Goal: Information Seeking & Learning: Learn about a topic

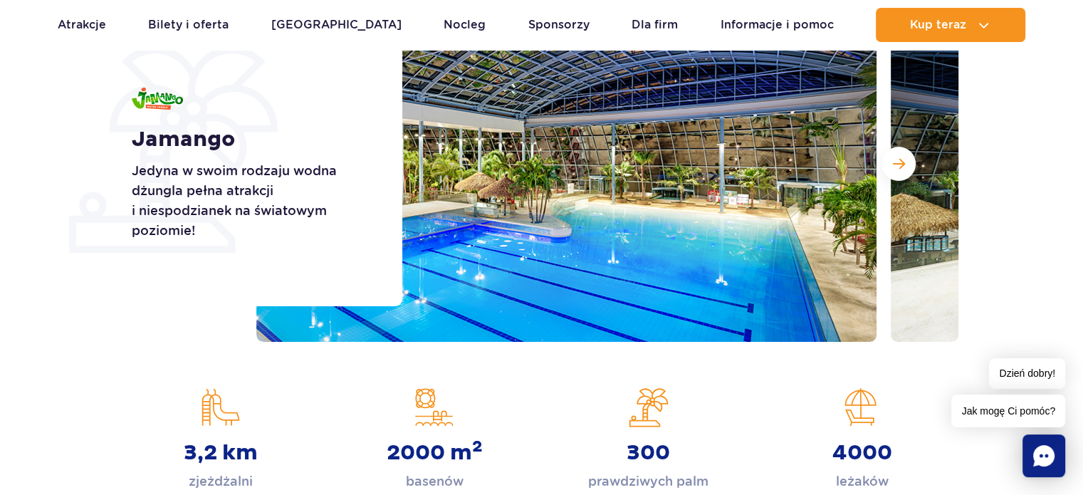
scroll to position [214, 0]
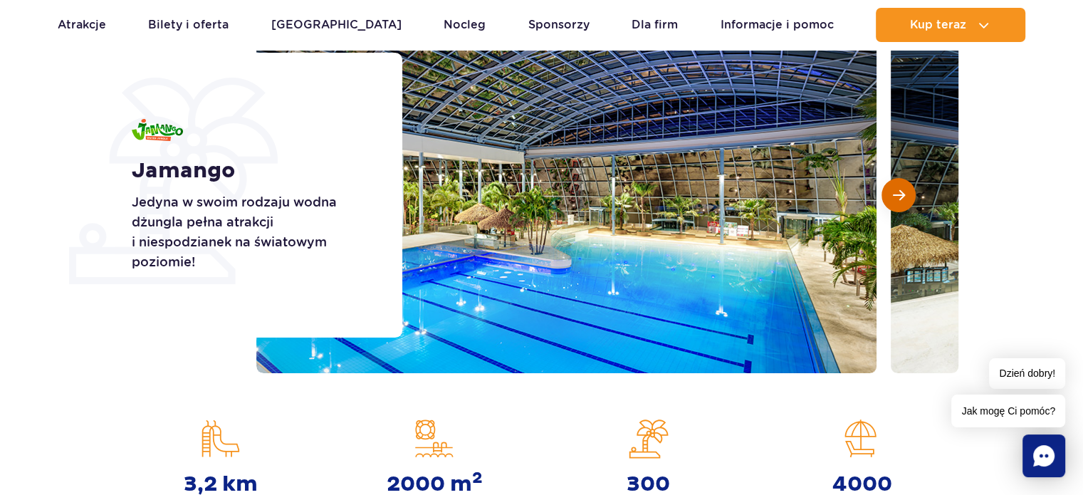
click at [911, 191] on button "Następny slajd" at bounding box center [899, 195] width 34 height 34
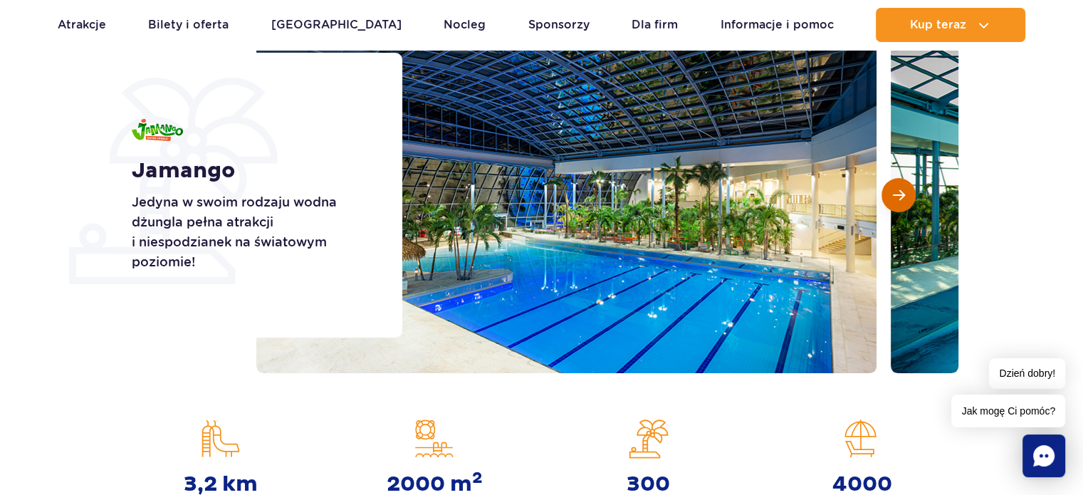
click at [906, 194] on button "Następny slajd" at bounding box center [899, 195] width 34 height 34
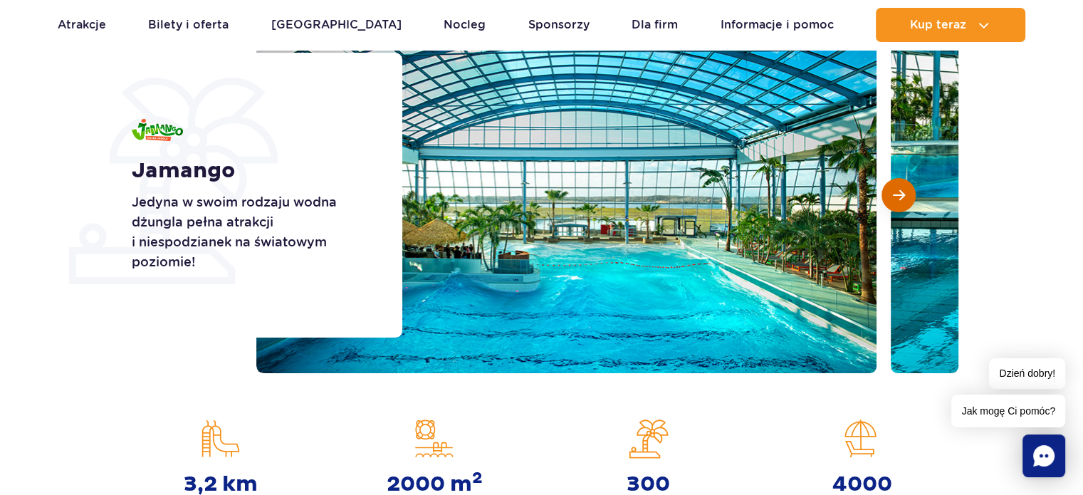
click at [906, 194] on button "Następny slajd" at bounding box center [899, 195] width 34 height 34
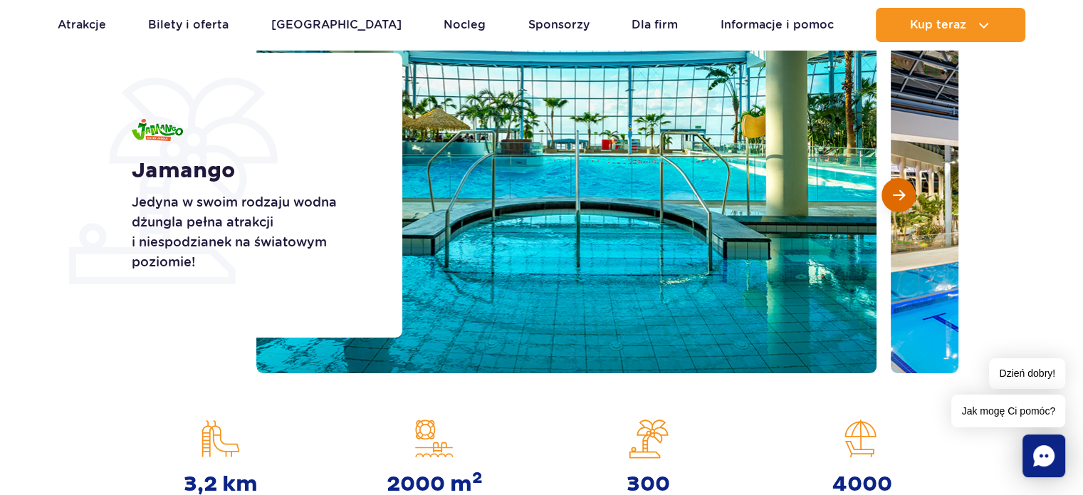
click at [906, 194] on button "Następny slajd" at bounding box center [899, 195] width 34 height 34
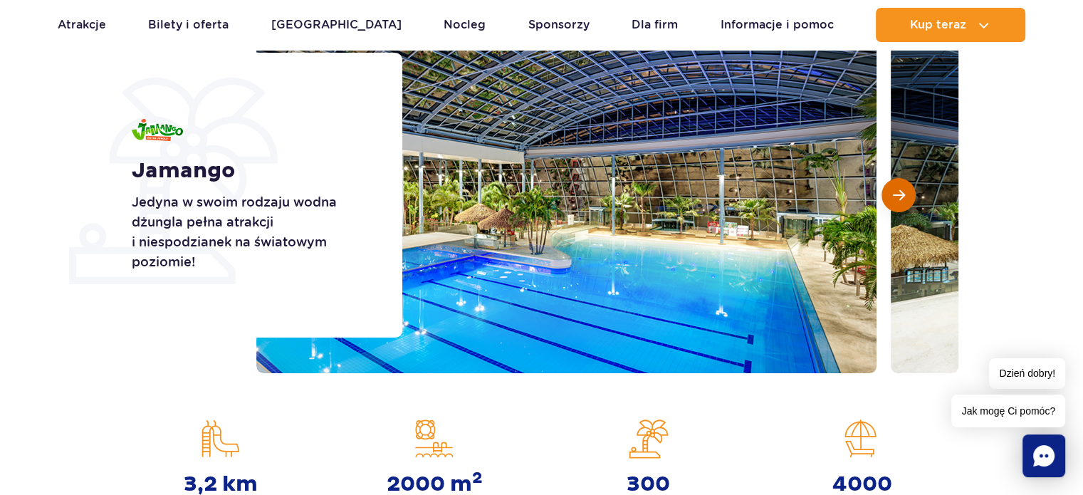
click at [906, 194] on button "Następny slajd" at bounding box center [899, 195] width 34 height 34
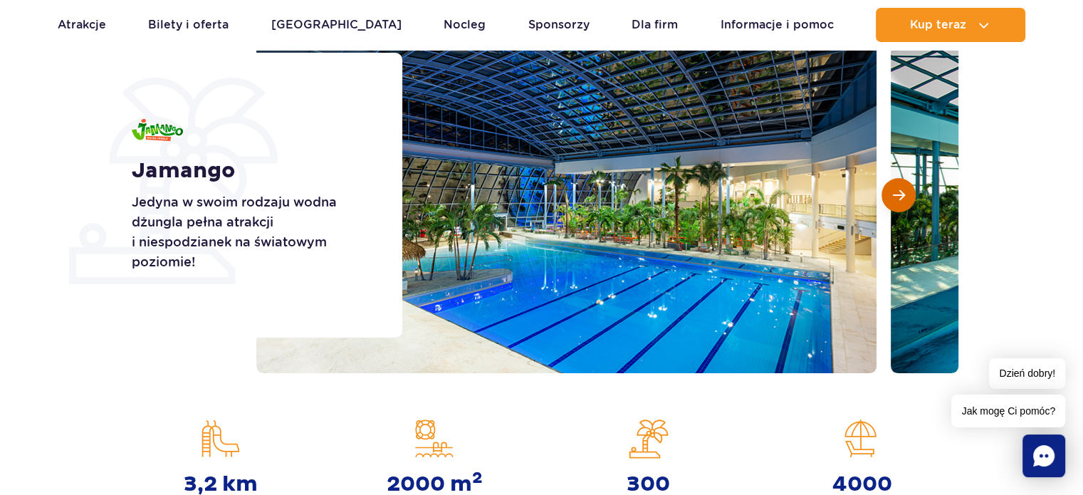
click at [906, 194] on button "Następny slajd" at bounding box center [899, 195] width 34 height 34
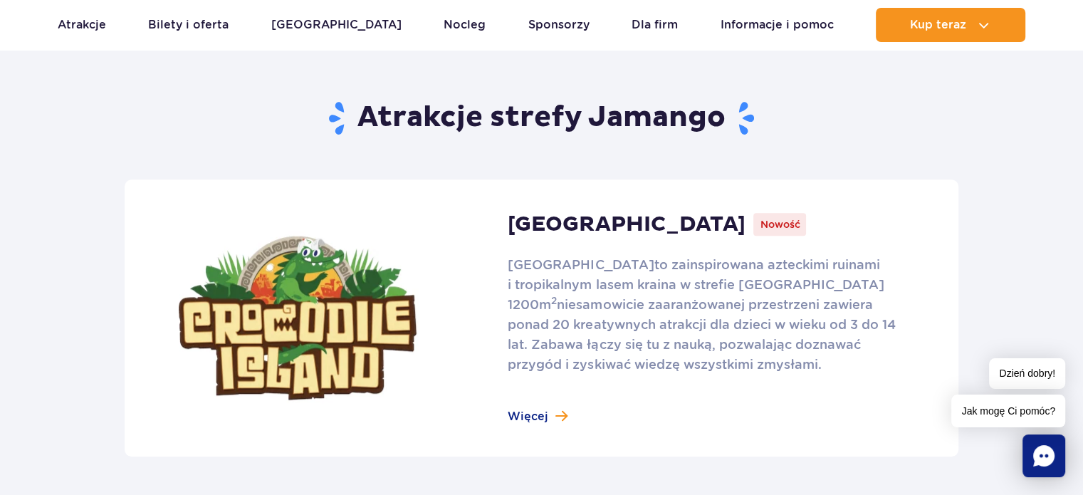
scroll to position [854, 0]
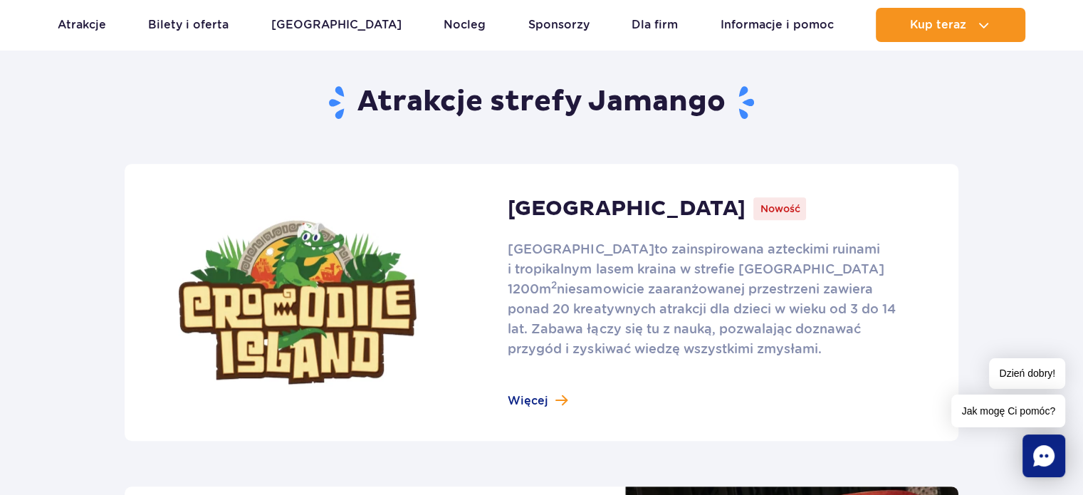
click at [528, 392] on link at bounding box center [542, 302] width 834 height 277
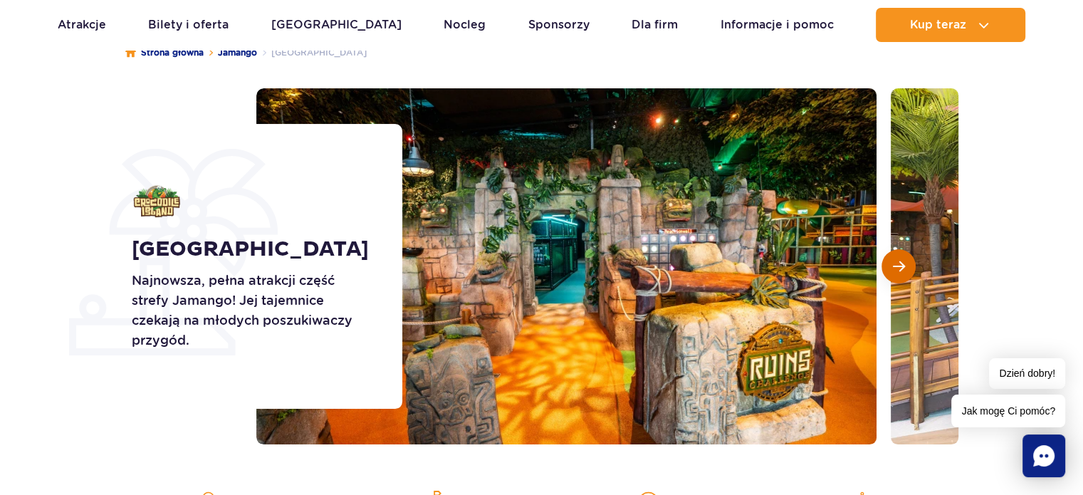
click at [896, 272] on span "Następny slajd" at bounding box center [899, 266] width 12 height 13
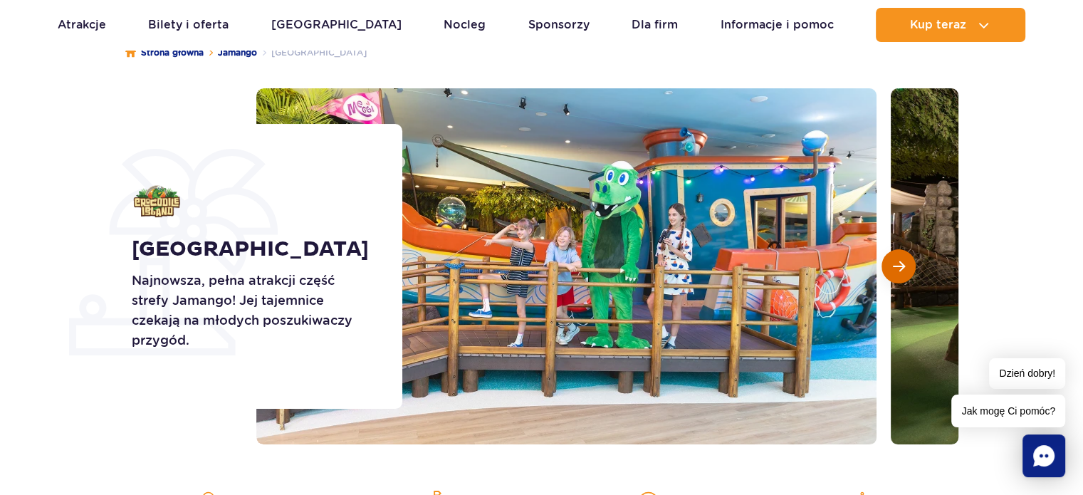
click at [896, 272] on span "Następny slajd" at bounding box center [899, 266] width 12 height 13
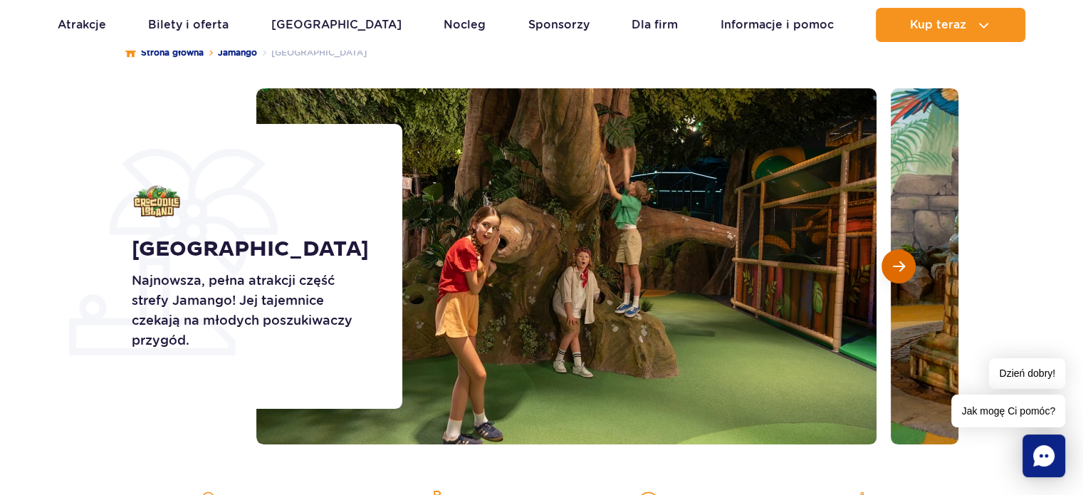
click at [896, 272] on span "Następny slajd" at bounding box center [899, 266] width 12 height 13
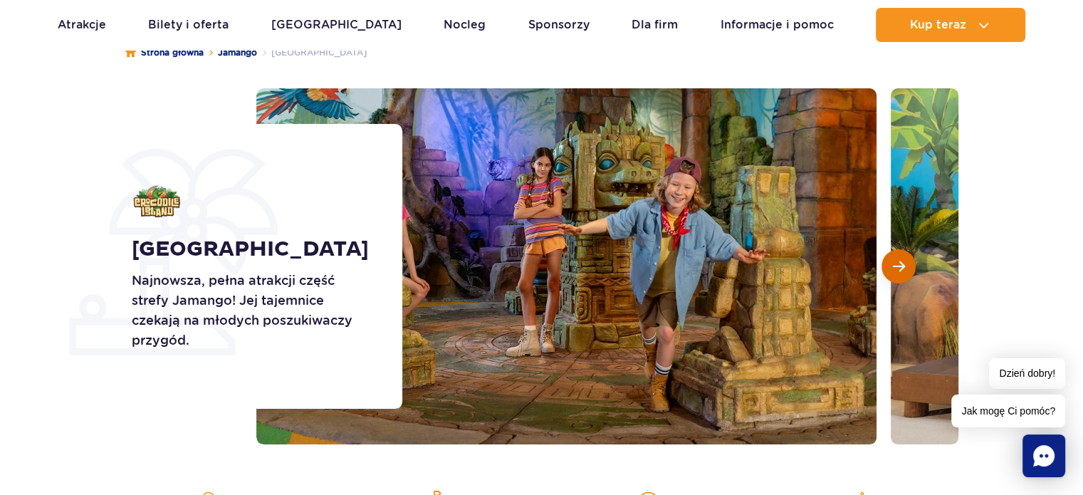
click at [896, 272] on span "Następny slajd" at bounding box center [899, 266] width 12 height 13
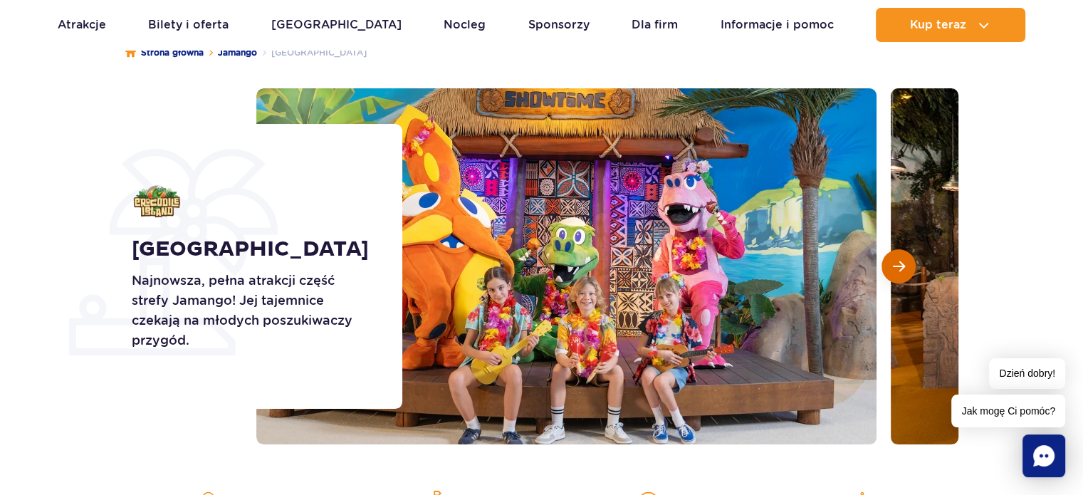
click at [896, 272] on span "Następny slajd" at bounding box center [899, 266] width 12 height 13
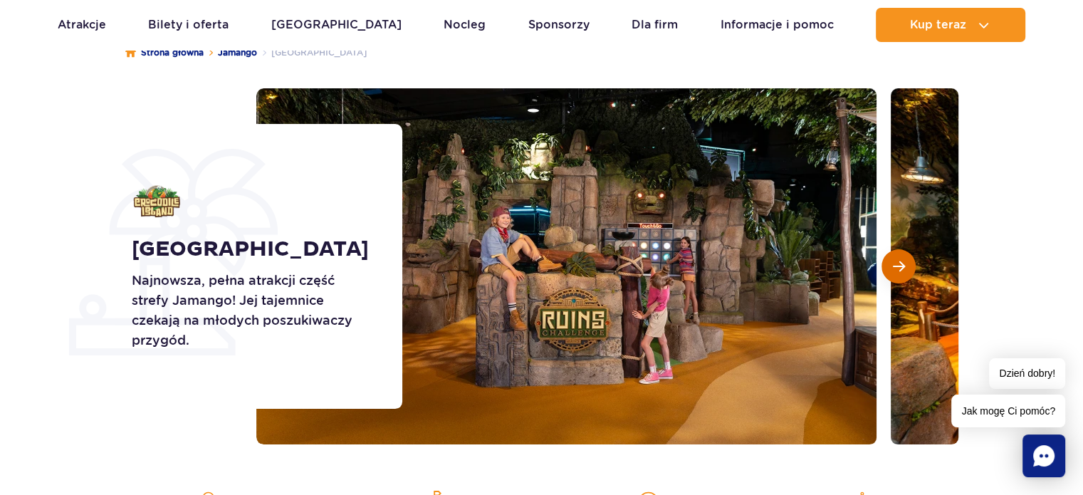
click at [896, 272] on span "Następny slajd" at bounding box center [899, 266] width 12 height 13
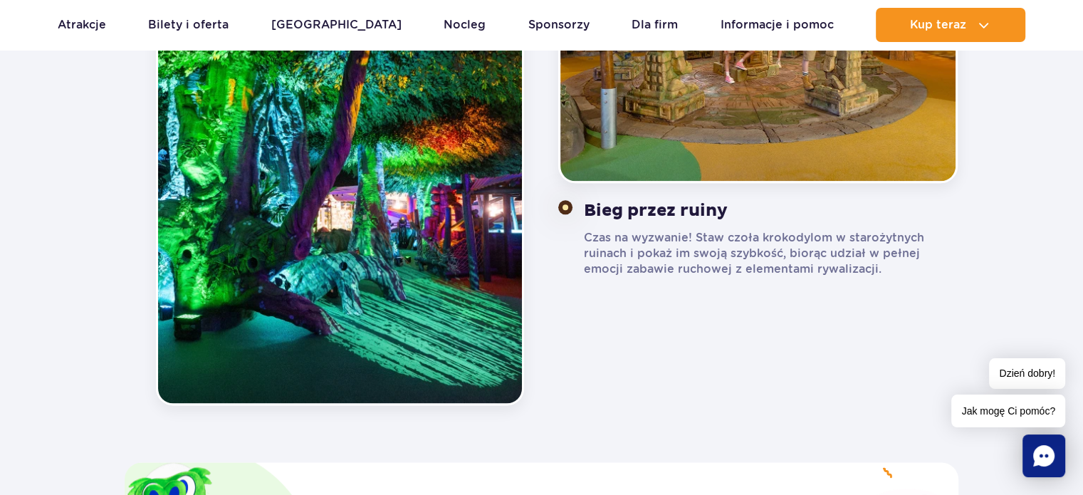
scroll to position [1353, 0]
